Goal: Understand process/instructions: Learn how to perform a task or action

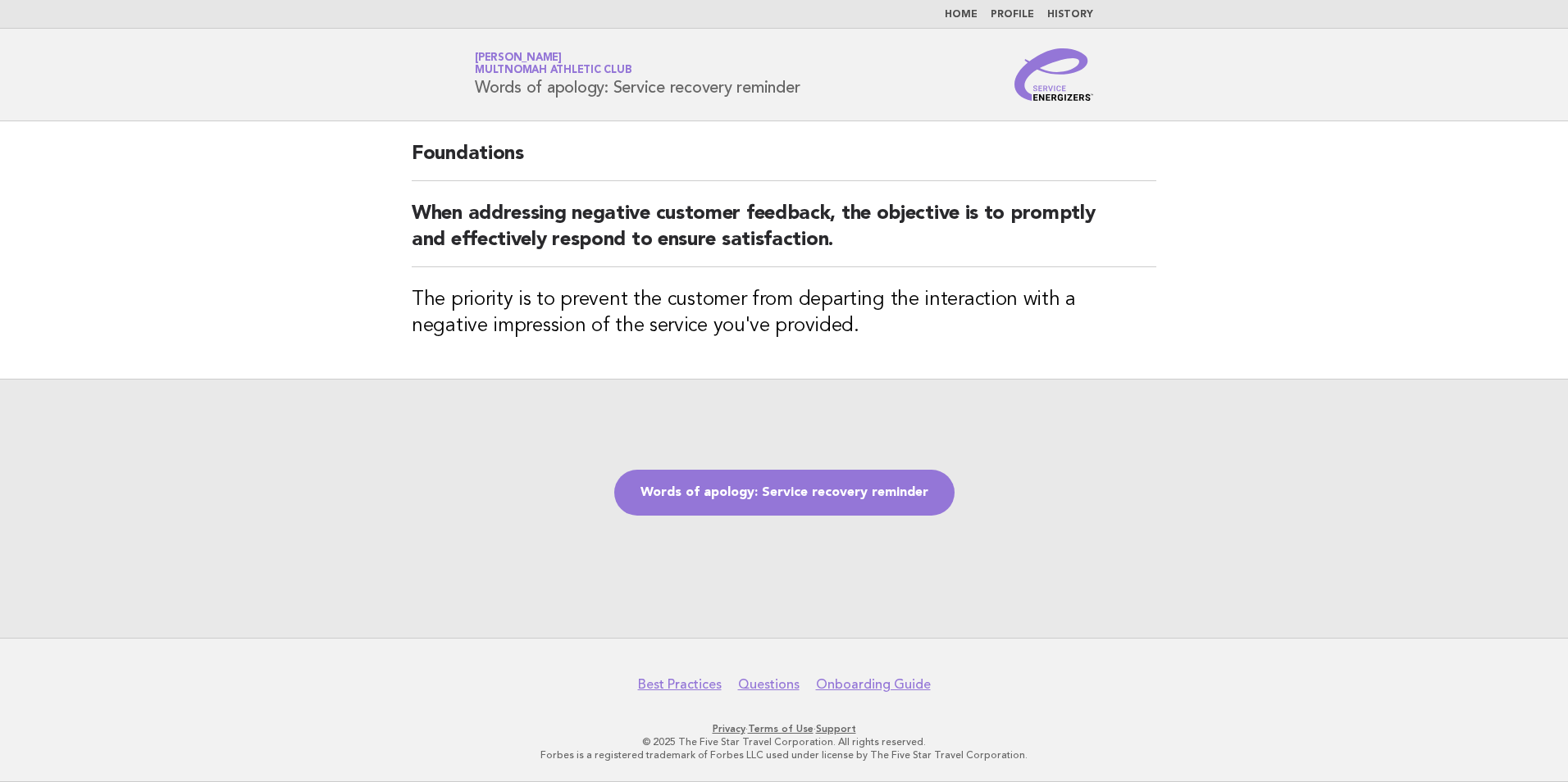
click at [833, 457] on div "Words of apology: Service recovery reminder" at bounding box center [784, 508] width 1568 height 259
click at [824, 482] on link "Words of apology: Service recovery reminder" at bounding box center [784, 493] width 340 height 46
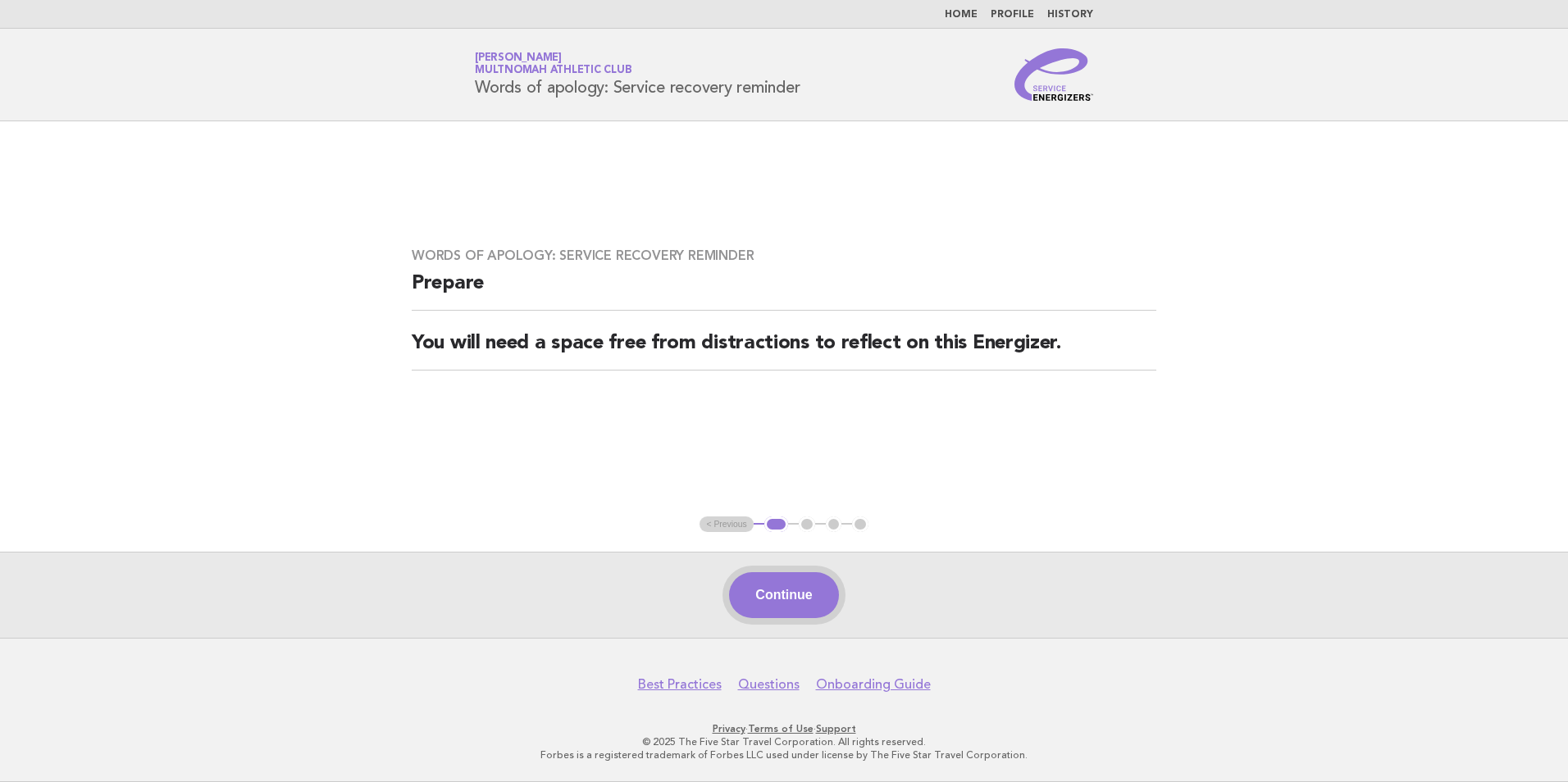
click at [789, 607] on button "Continue" at bounding box center [783, 595] width 109 height 46
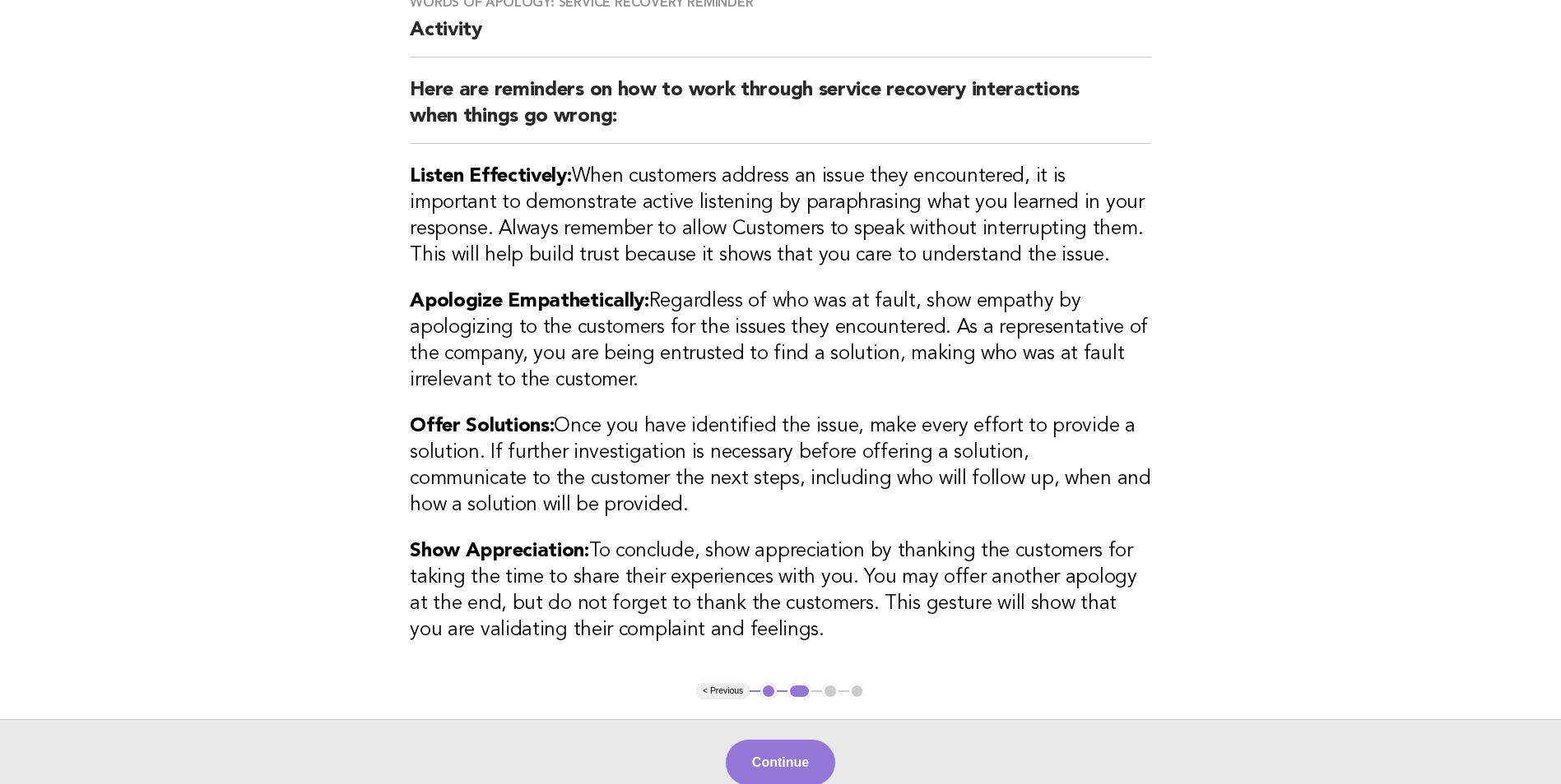
scroll to position [164, 0]
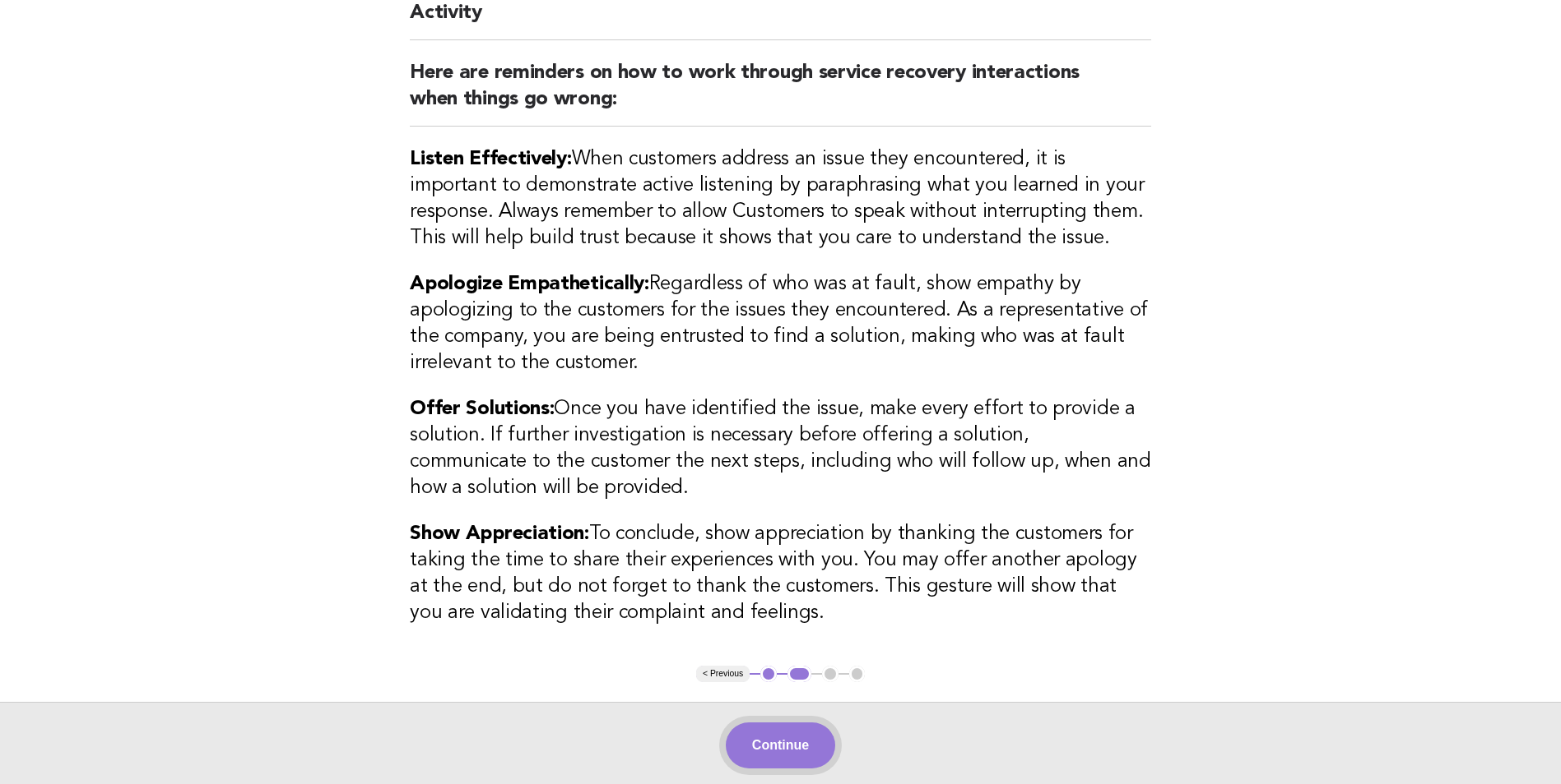
click at [756, 742] on button "Continue" at bounding box center [780, 746] width 109 height 46
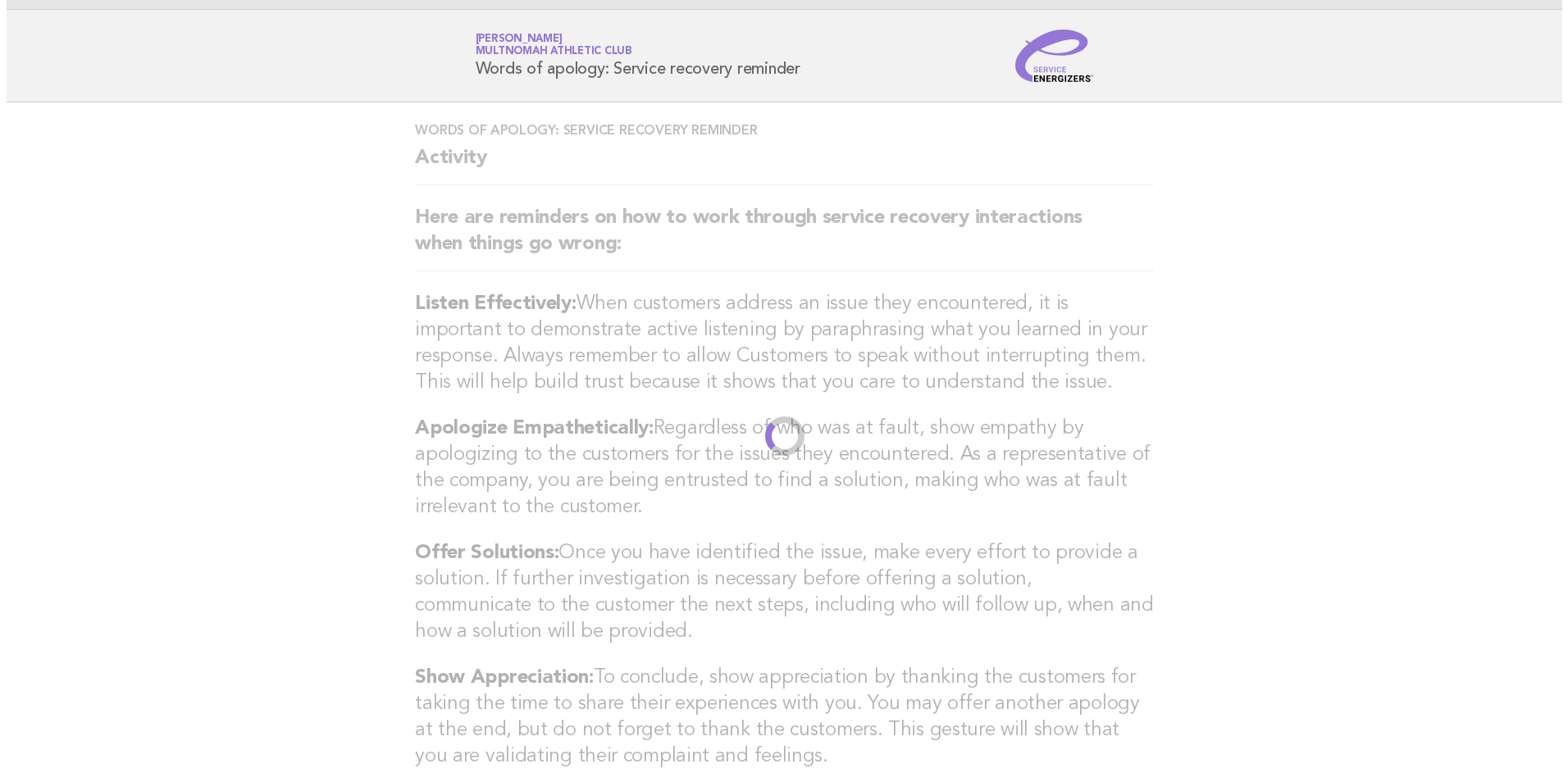
scroll to position [0, 0]
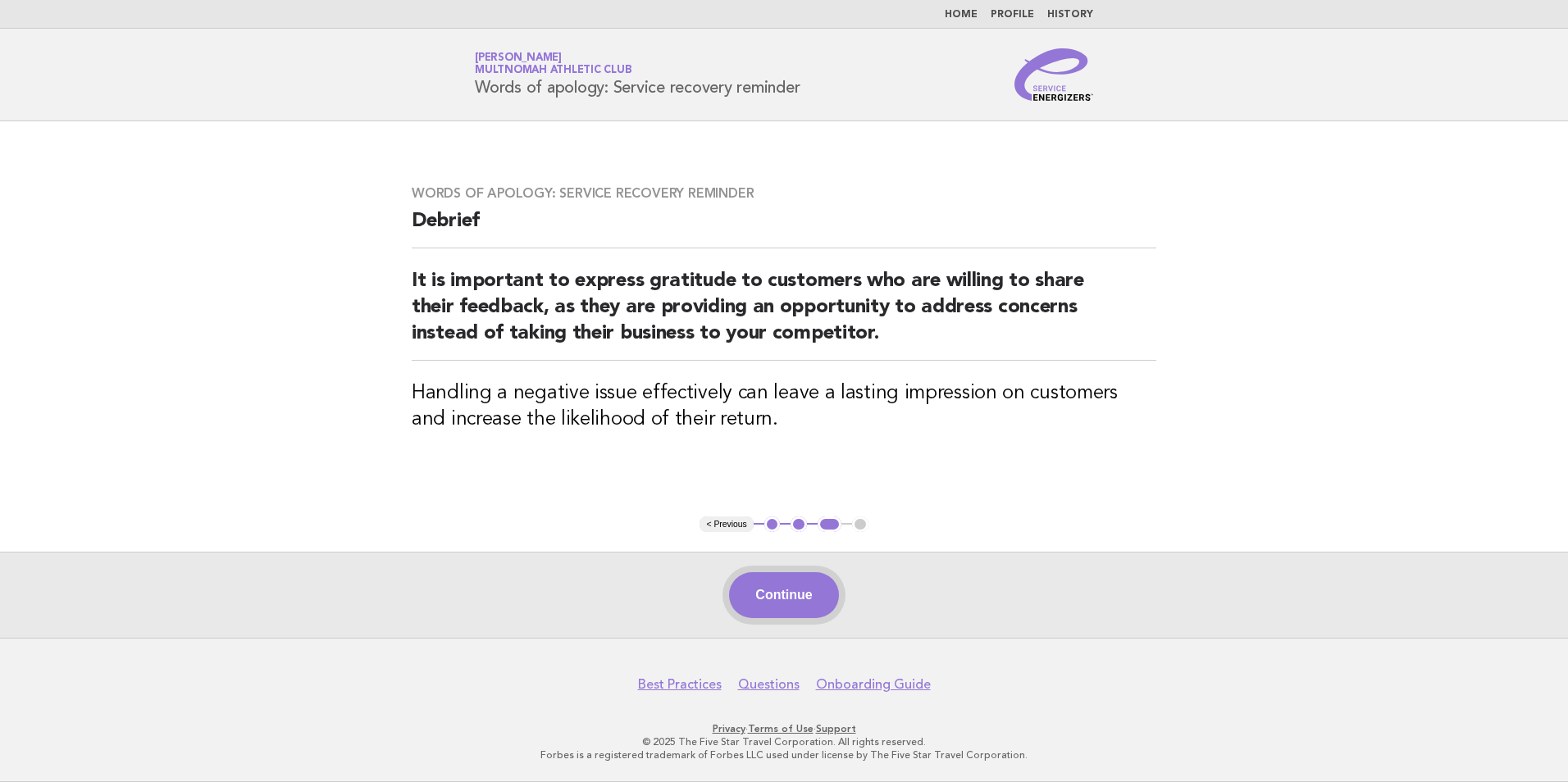
click at [752, 573] on button "Continue" at bounding box center [783, 595] width 109 height 46
